Goal: Task Accomplishment & Management: Use online tool/utility

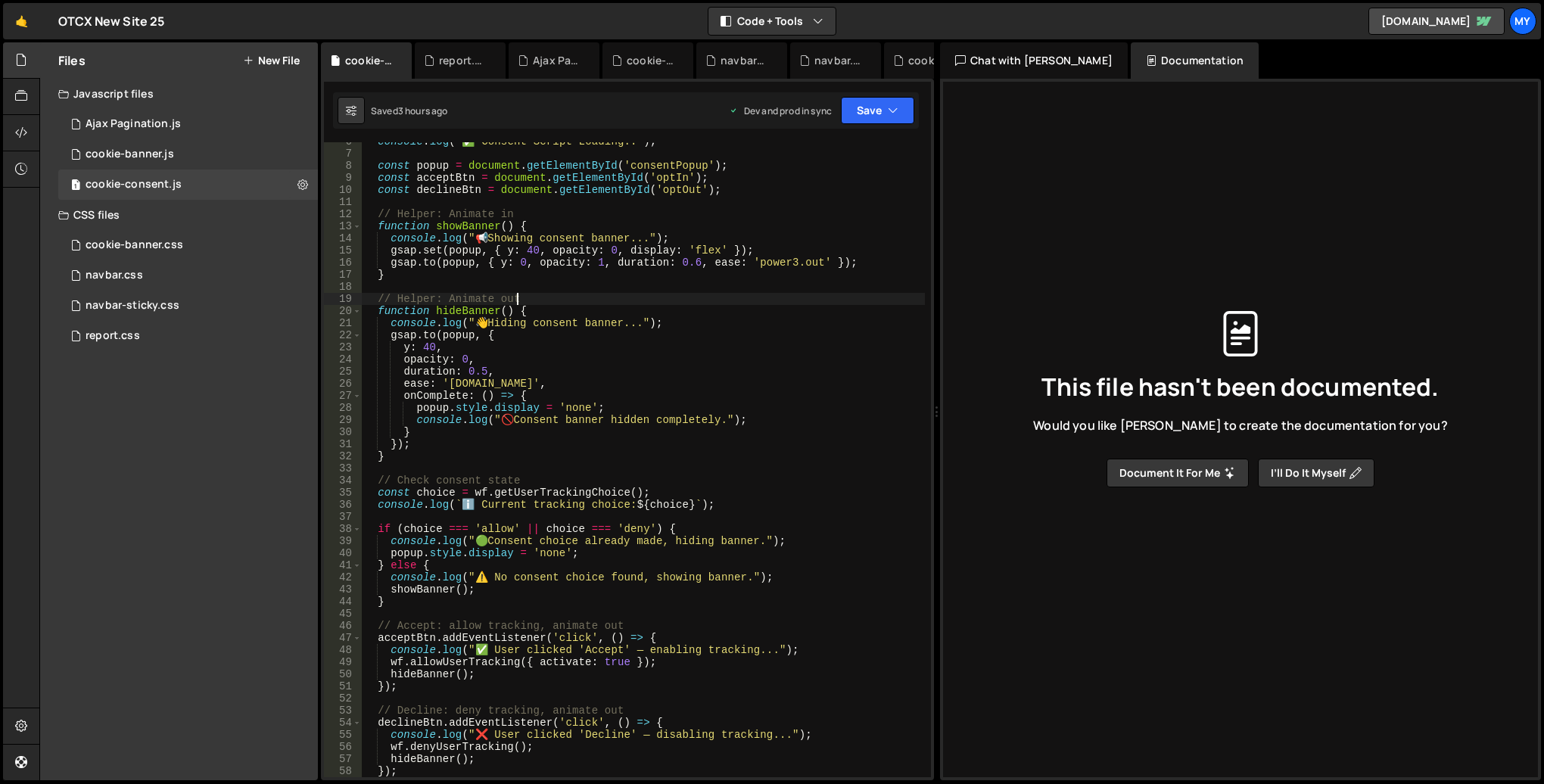
scroll to position [66, 0]
click at [1208, 470] on button "Document it for me" at bounding box center [1178, 473] width 143 height 29
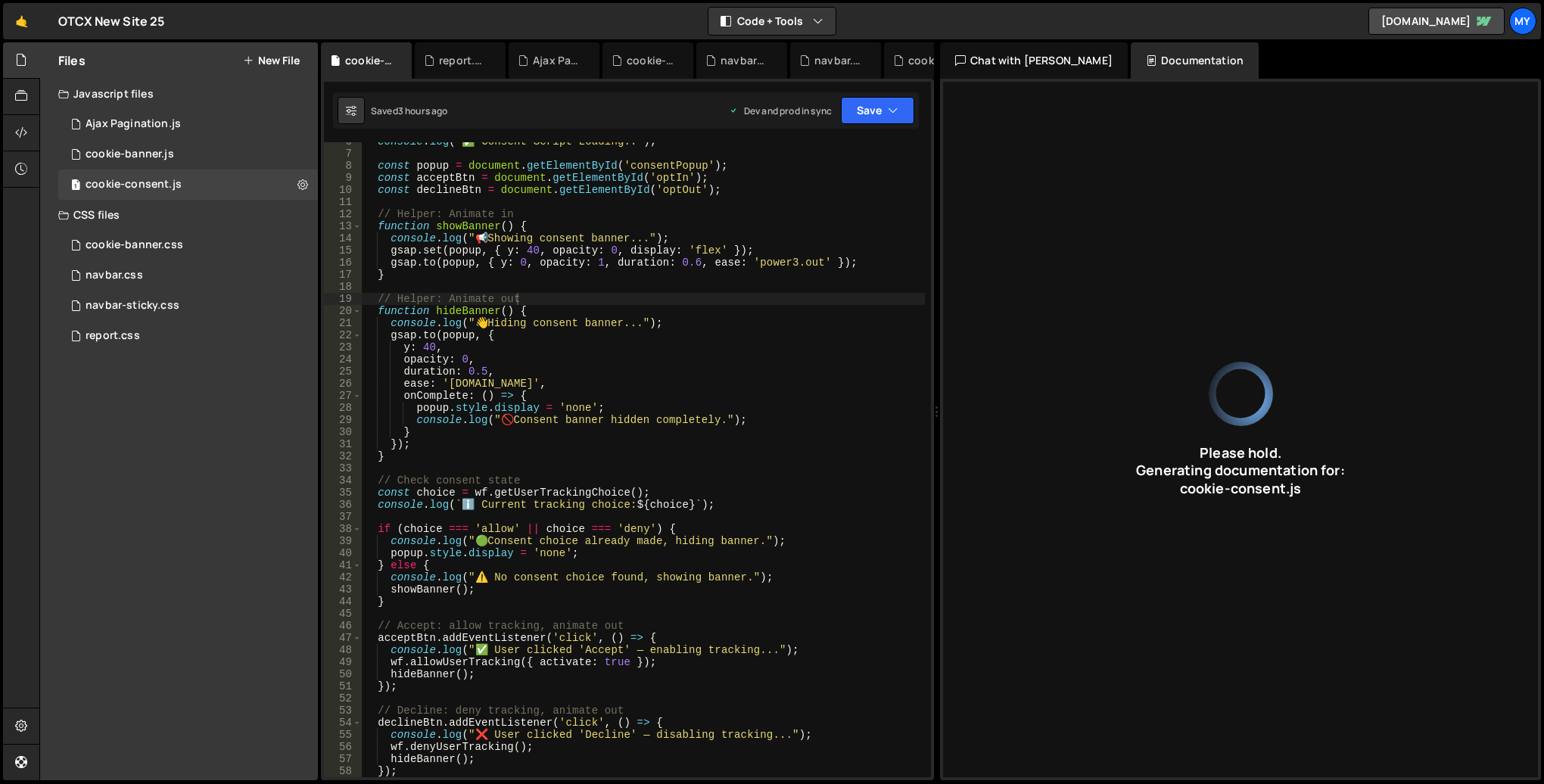
type input "JavaScript code for cookie consent using GSAP animations and Webflow APIs."
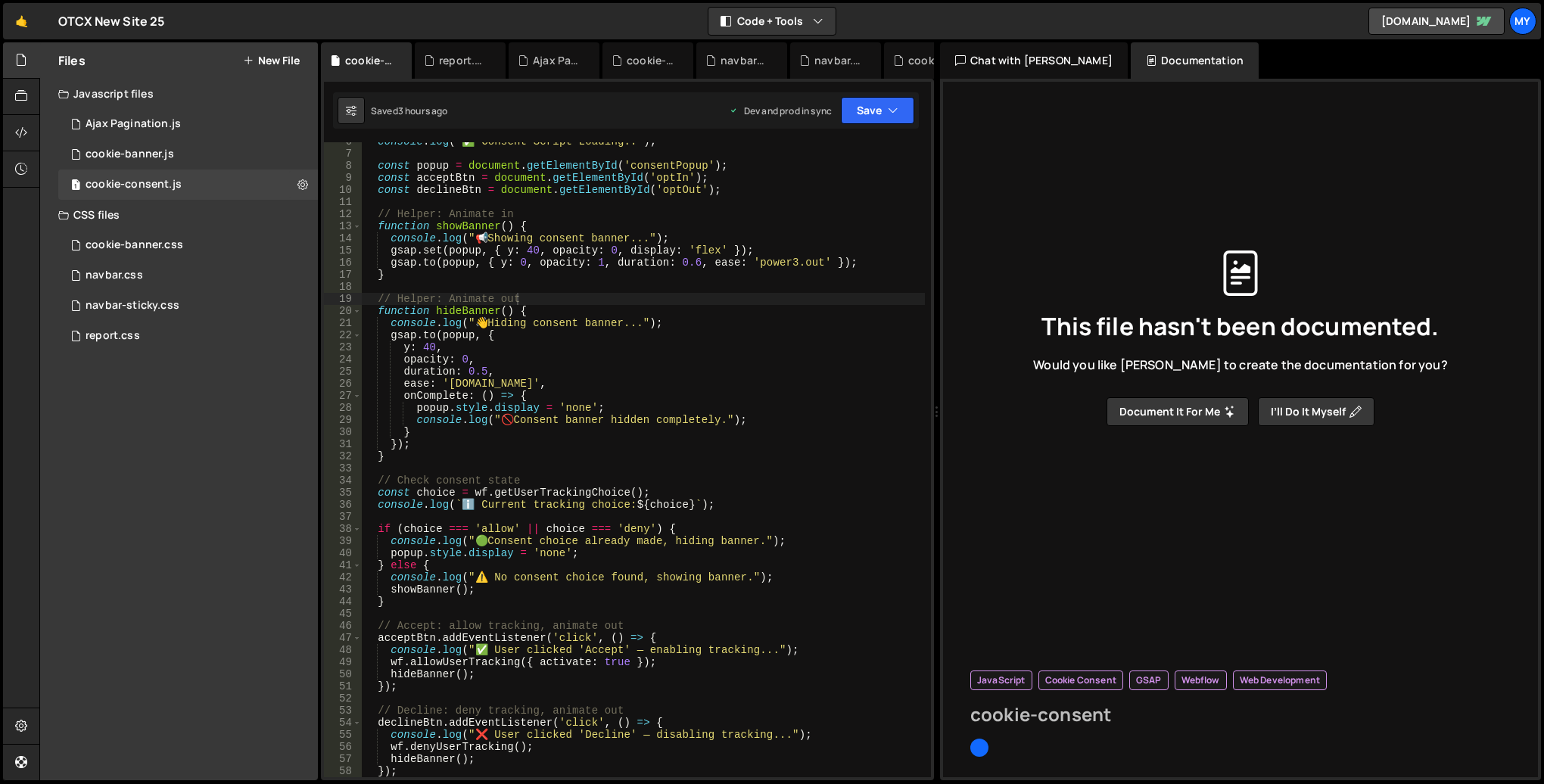
type input "cookie-consent"
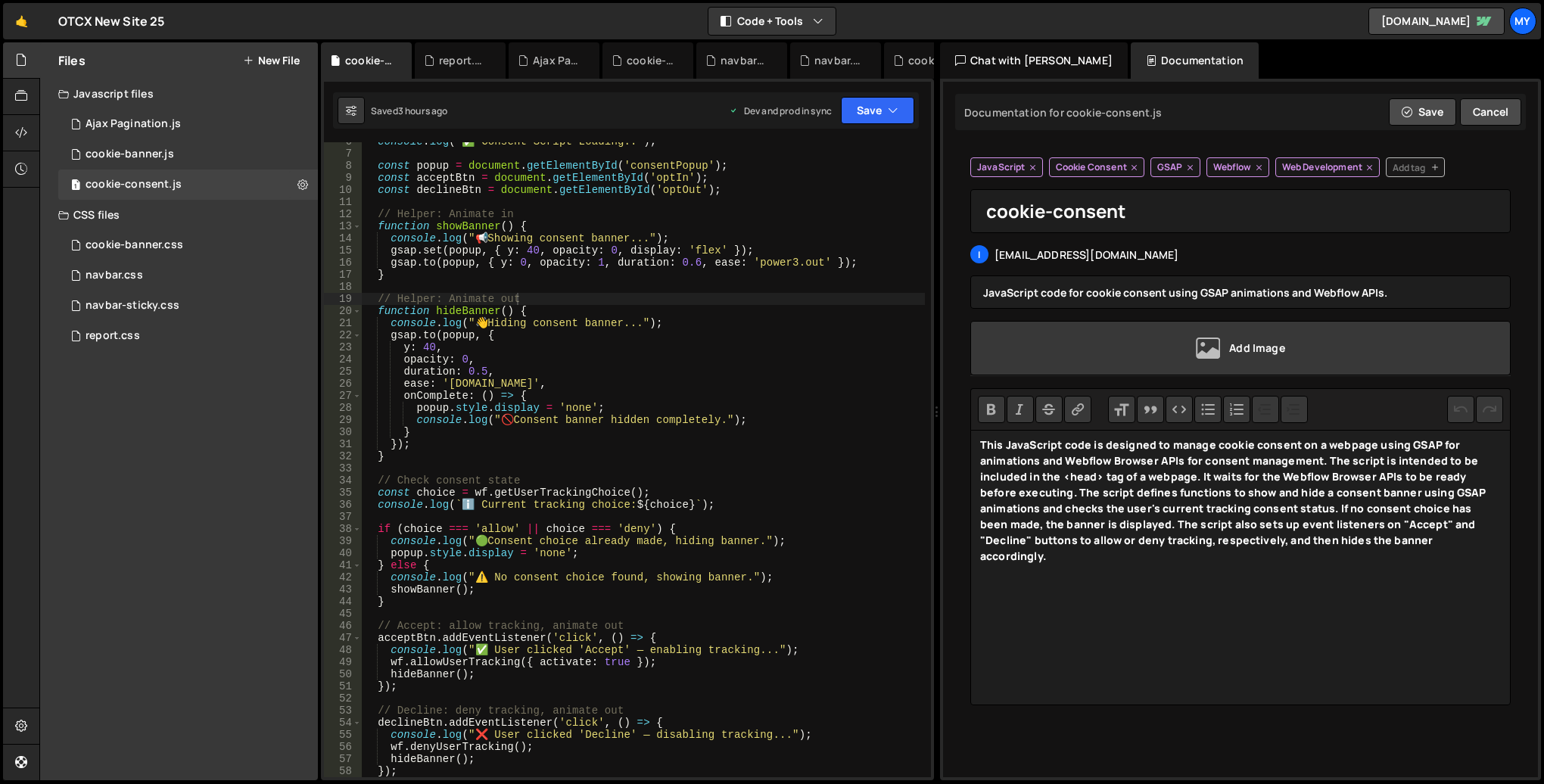
click at [578, 260] on div "console . log ( "✅ Consent Script Loading.." ) ; const popup = document . getEl…" at bounding box center [643, 465] width 563 height 659
type textarea "});"
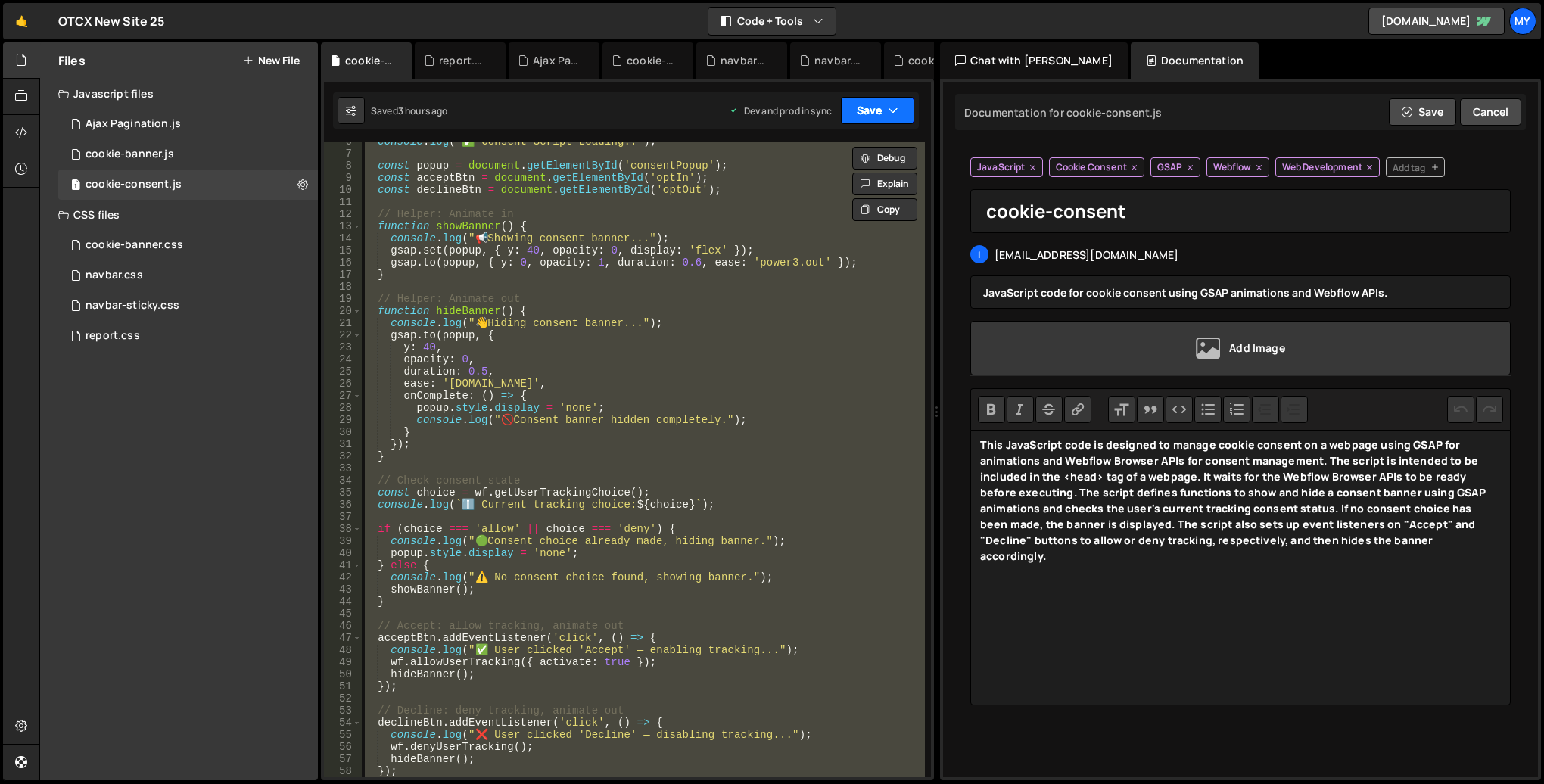
click at [879, 108] on button "Save" at bounding box center [878, 110] width 73 height 27
click at [616, 109] on div "Saved 3 hours ago Dev and prod in sync Upgrade to Edit Save Save to Staging S S…" at bounding box center [626, 111] width 586 height 37
click at [303, 180] on icon at bounding box center [303, 184] width 10 height 14
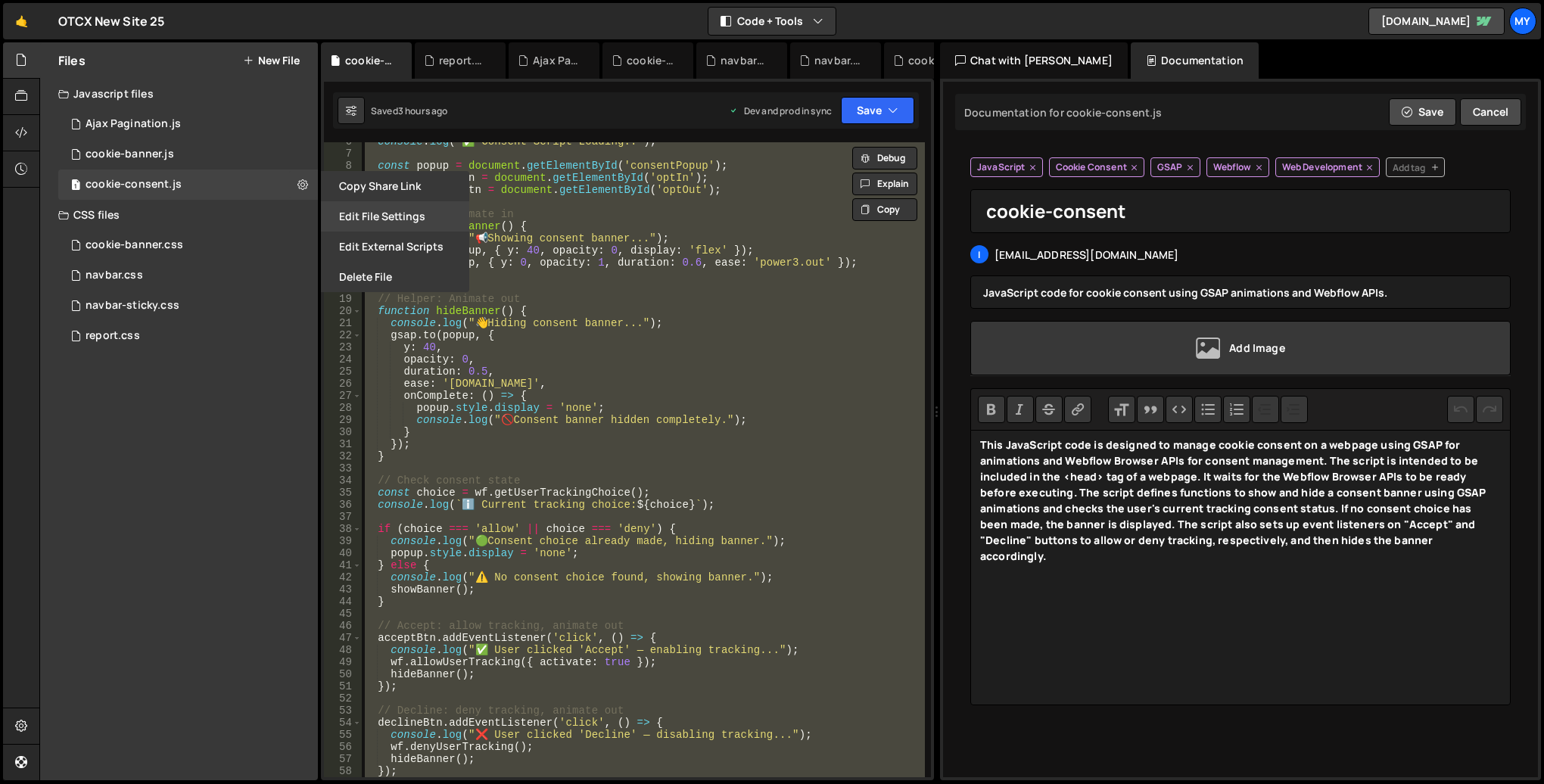
click at [374, 220] on button "Edit File Settings" at bounding box center [395, 216] width 149 height 31
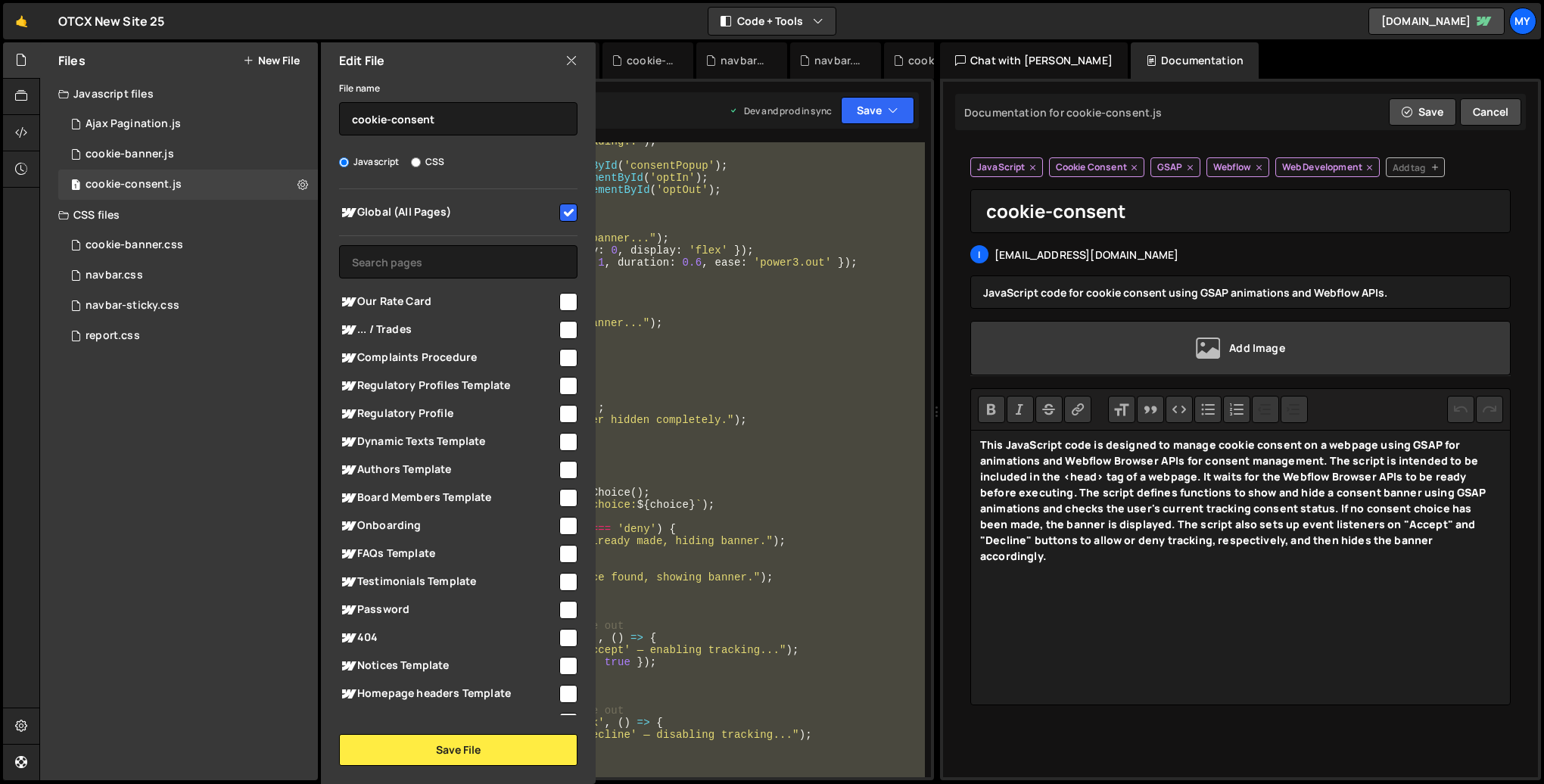
click at [374, 220] on span "Global (All Pages)" at bounding box center [448, 212] width 218 height 18
checkbox input "false"
click at [463, 754] on button "Save File" at bounding box center [458, 750] width 239 height 31
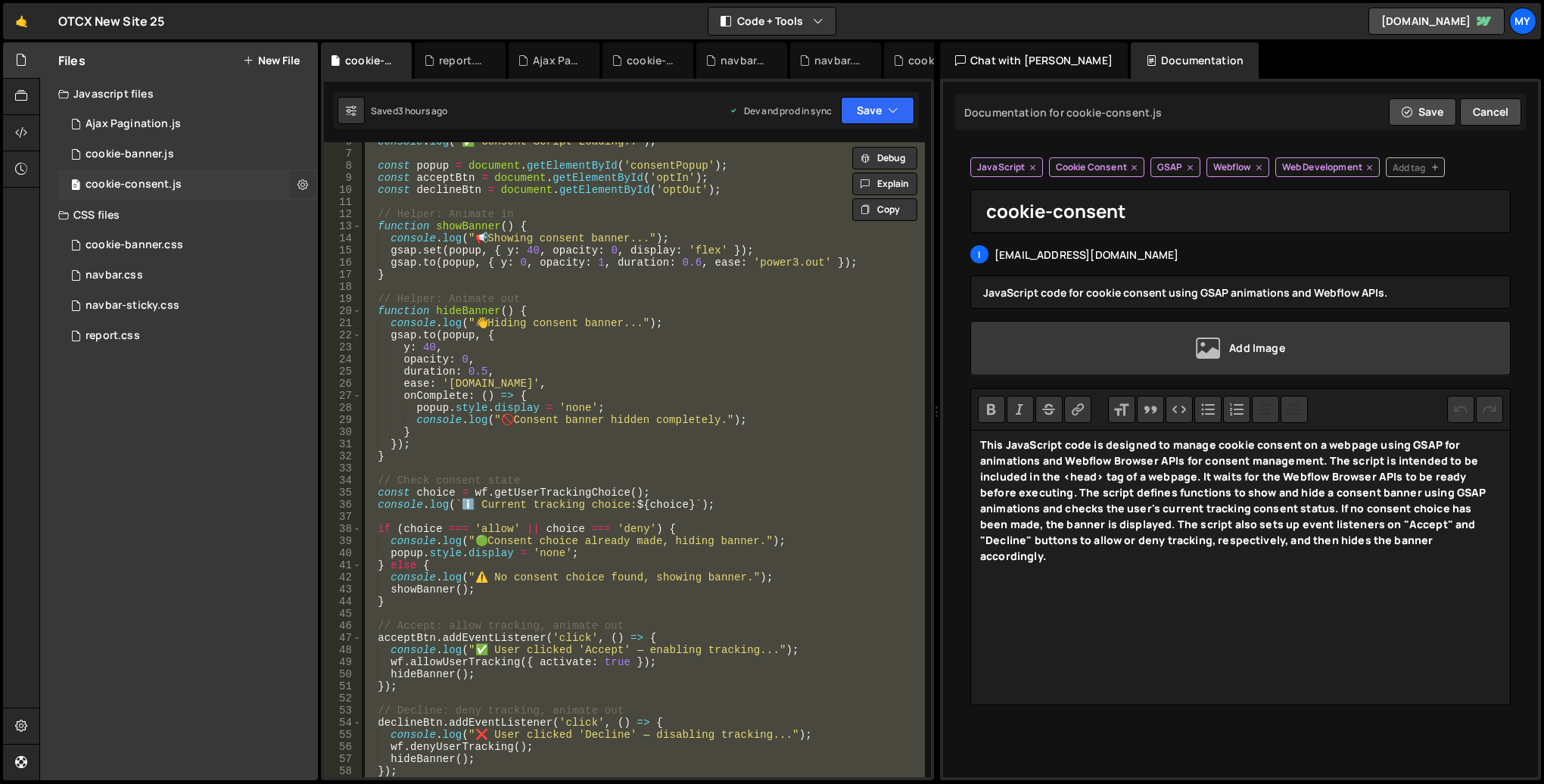
click at [297, 183] on icon at bounding box center [303, 184] width 10 height 14
